Goal: Check status: Check status

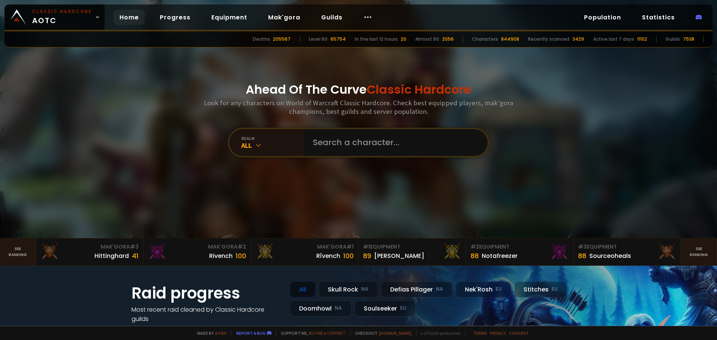
type input "Iexpiryence"
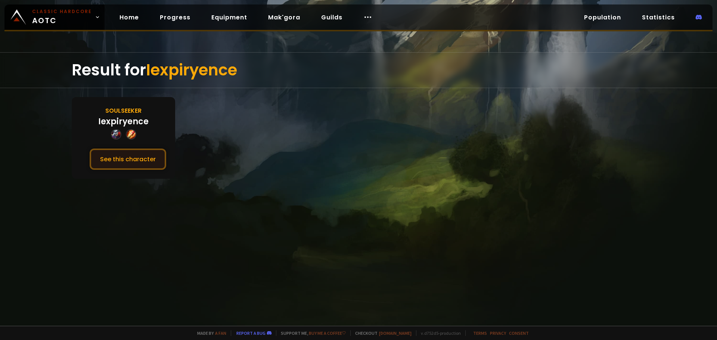
click at [149, 163] on button "See this character" at bounding box center [128, 159] width 77 height 21
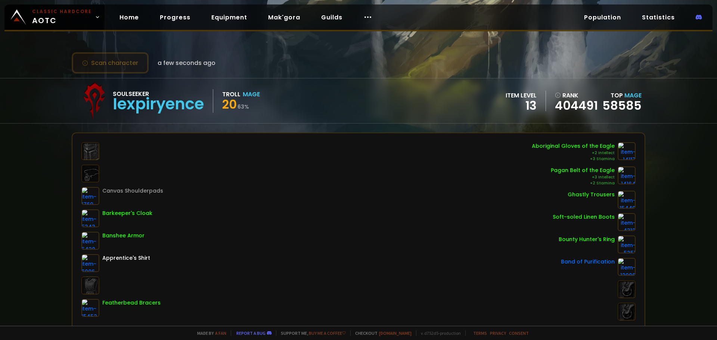
click at [120, 65] on button "Scan character" at bounding box center [110, 62] width 77 height 21
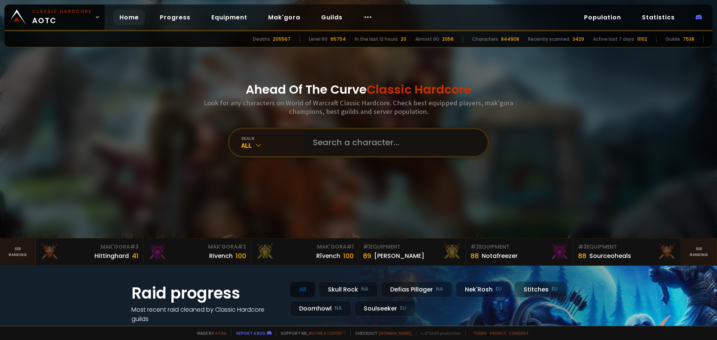
click at [338, 138] on input "text" at bounding box center [393, 142] width 170 height 27
type input "holyhard"
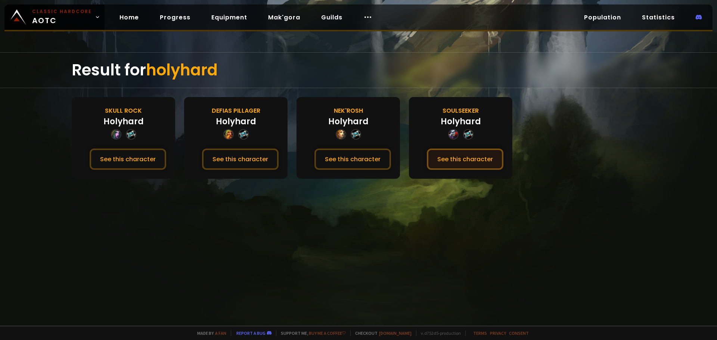
click at [468, 160] on button "See this character" at bounding box center [465, 159] width 77 height 21
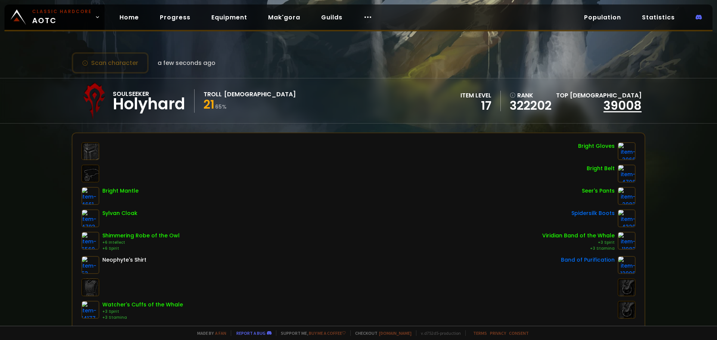
click at [611, 103] on link "39008" at bounding box center [622, 105] width 38 height 17
